Goal: Check status

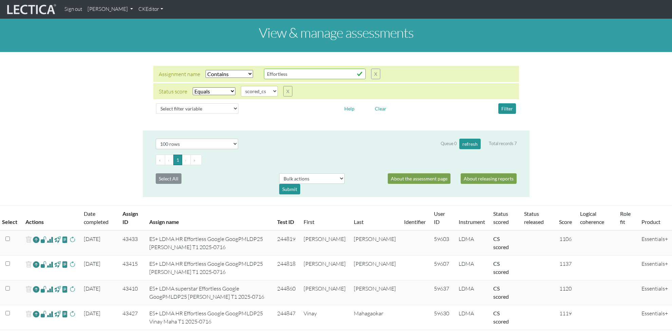
select select "icontains"
select select "scored_cs"
select select "100"
click at [508, 107] on button "Filter" at bounding box center [508, 108] width 18 height 11
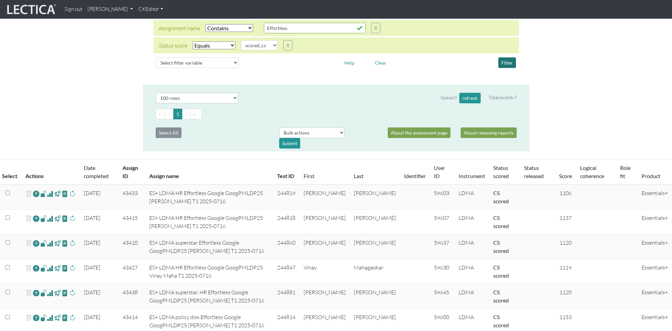
scroll to position [19, 0]
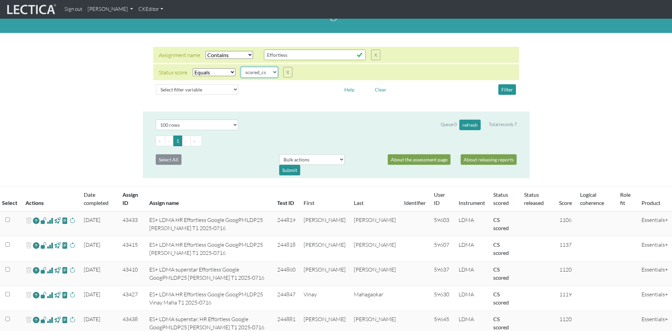
click at [256, 70] on select "completed created finalized_cs finalized_ls finalized_ss scored_cs started subm…" at bounding box center [259, 72] width 37 height 11
click at [505, 89] on button "Filter" at bounding box center [508, 89] width 18 height 11
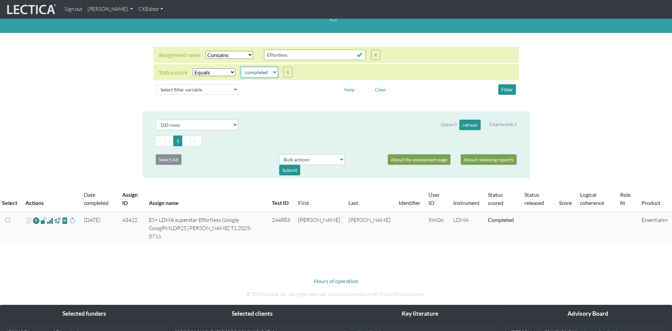
click at [257, 70] on select "completed created finalized_cs finalized_ls finalized_ss scored_cs started subm…" at bounding box center [259, 72] width 37 height 11
select select "scored_cs"
click at [506, 89] on button "Filter" at bounding box center [508, 89] width 18 height 11
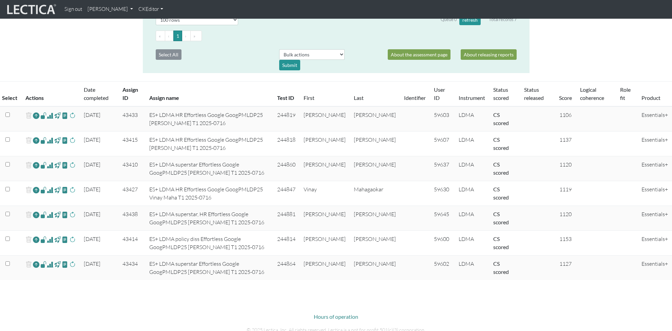
scroll to position [134, 0]
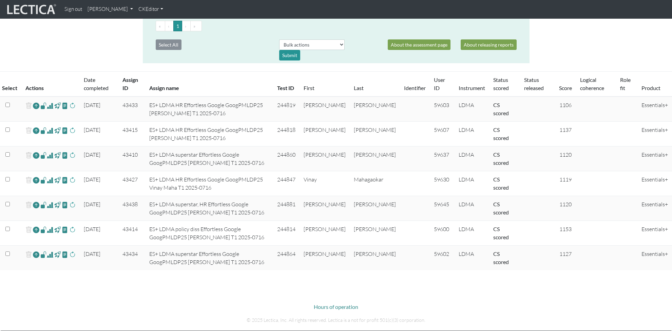
click at [50, 106] on span at bounding box center [50, 105] width 6 height 8
